Goal: Check status: Check status

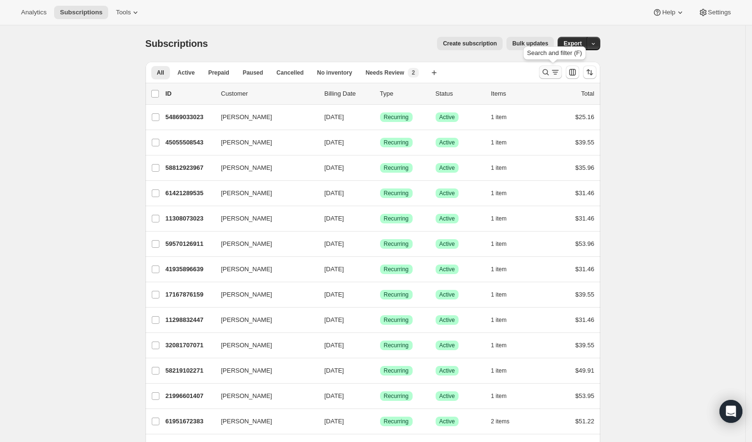
click at [548, 72] on icon "Search and filter results" at bounding box center [546, 72] width 10 height 10
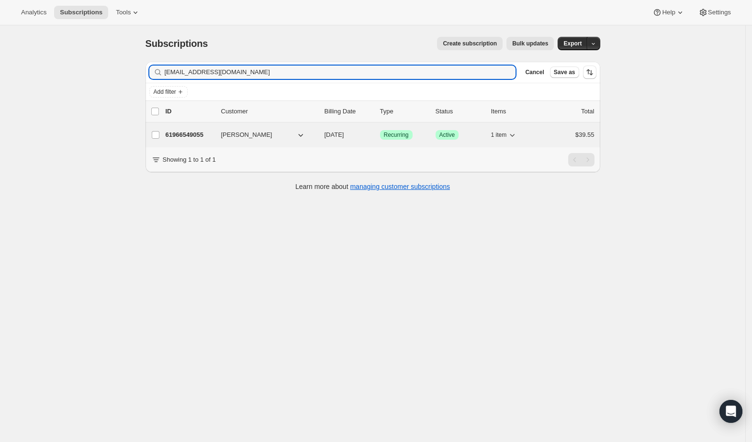
type input "[EMAIL_ADDRESS][DOMAIN_NAME]"
click at [212, 136] on p "61966549055" at bounding box center [190, 135] width 48 height 10
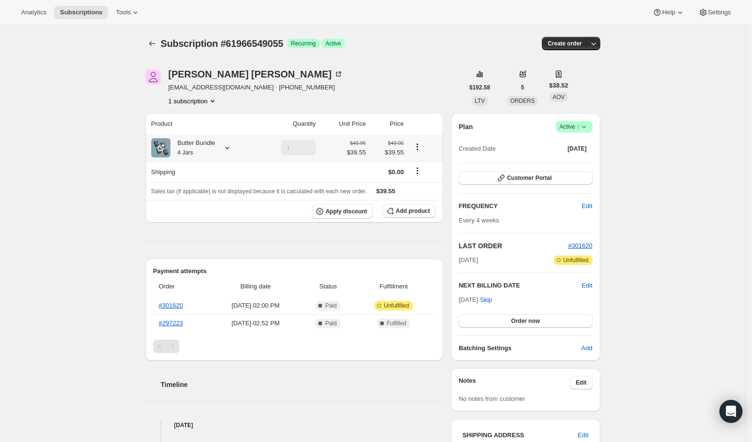
click at [229, 148] on icon at bounding box center [227, 148] width 10 height 10
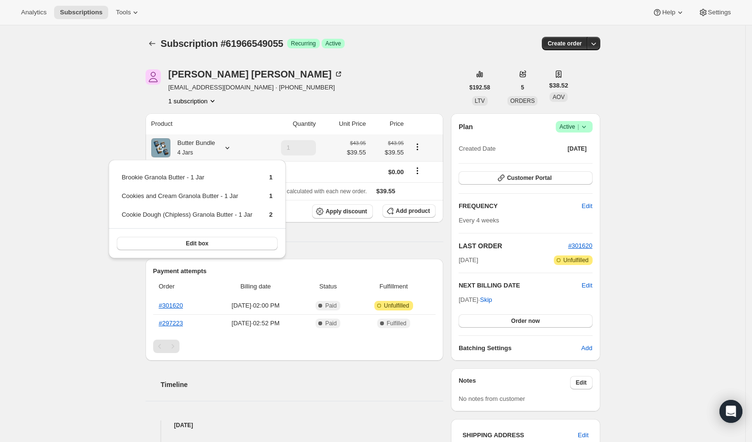
click at [229, 148] on icon at bounding box center [227, 148] width 10 height 10
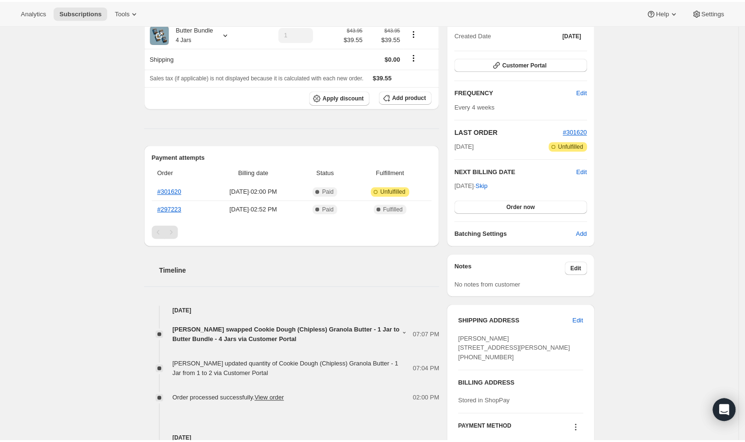
scroll to position [191, 0]
